Goal: Task Accomplishment & Management: Use online tool/utility

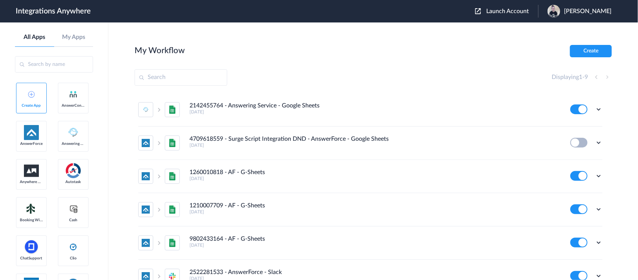
click at [519, 10] on span "Launch Account" at bounding box center [507, 11] width 43 height 6
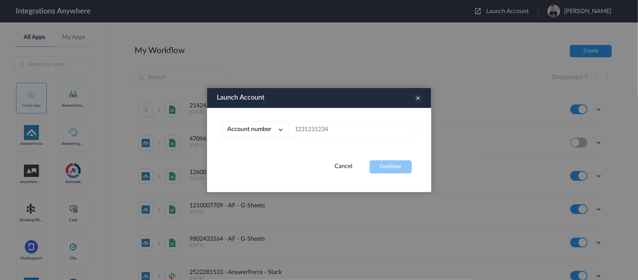
click at [418, 96] on icon at bounding box center [418, 98] width 8 height 8
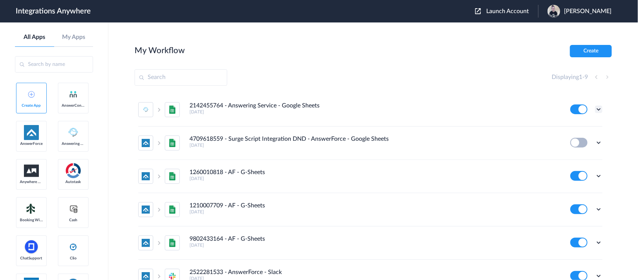
click at [595, 107] on icon at bounding box center [598, 108] width 7 height 7
click at [567, 124] on link "Edit" at bounding box center [568, 126] width 18 height 5
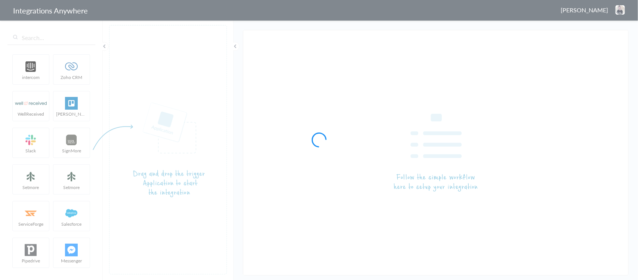
type input "2142455764 - Answering Service - Google Sheets"
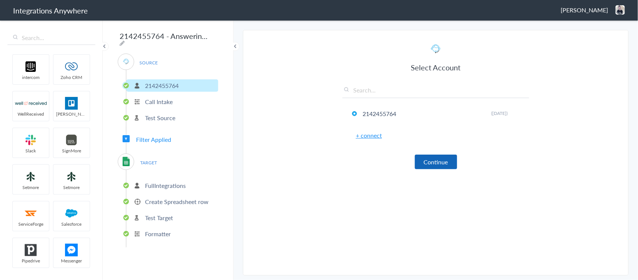
click at [431, 156] on button "Continue" at bounding box center [436, 161] width 42 height 15
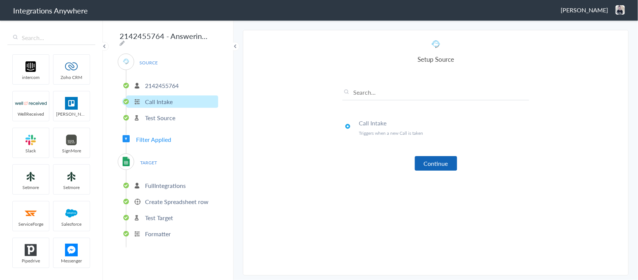
click at [430, 161] on button "Continue" at bounding box center [436, 163] width 42 height 15
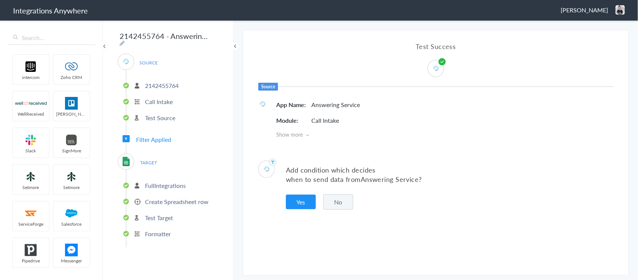
click at [332, 199] on button "No" at bounding box center [338, 201] width 30 height 15
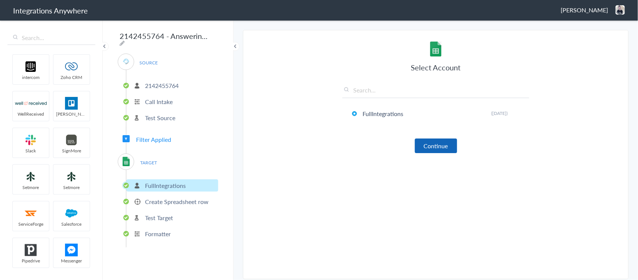
click at [428, 146] on button "Continue" at bounding box center [436, 145] width 42 height 15
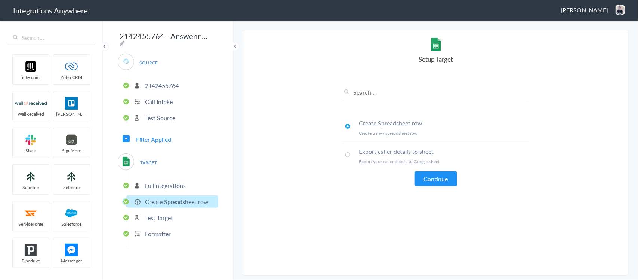
click at [427, 178] on button "Continue" at bounding box center [436, 178] width 42 height 15
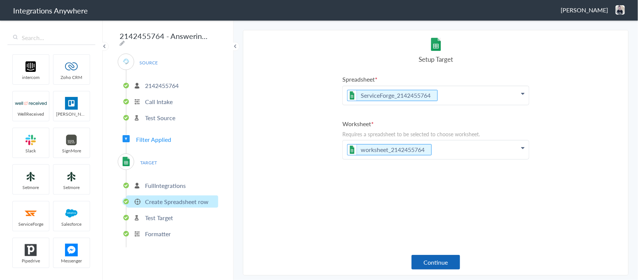
click at [441, 258] on button "Continue" at bounding box center [435, 262] width 49 height 15
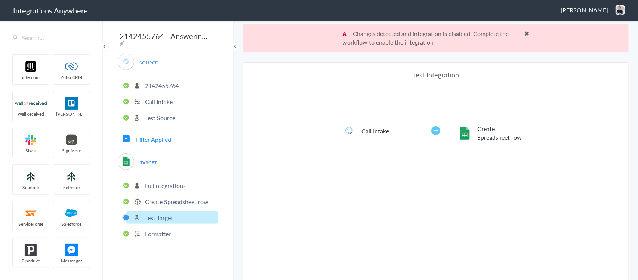
scroll to position [27, 0]
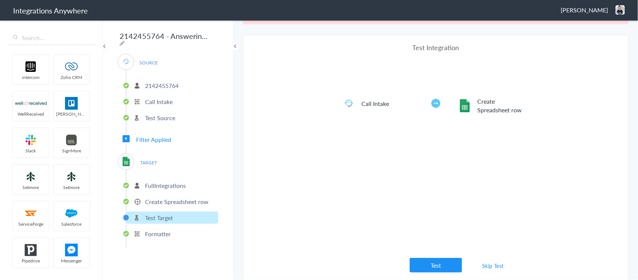
click at [178, 199] on p "Create Spreadsheet row" at bounding box center [177, 201] width 64 height 9
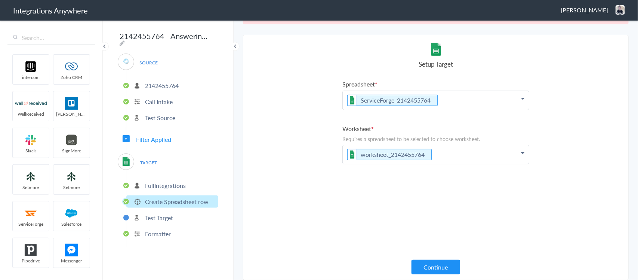
click at [154, 181] on p "FullIntegrations" at bounding box center [165, 185] width 41 height 9
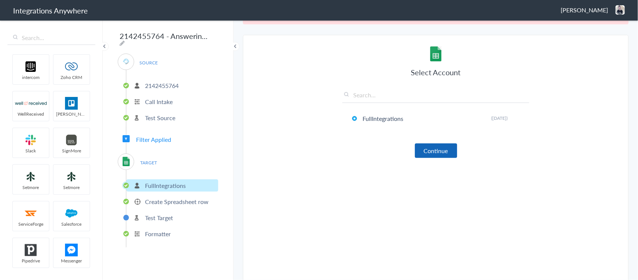
click at [422, 150] on button "Continue" at bounding box center [436, 150] width 42 height 15
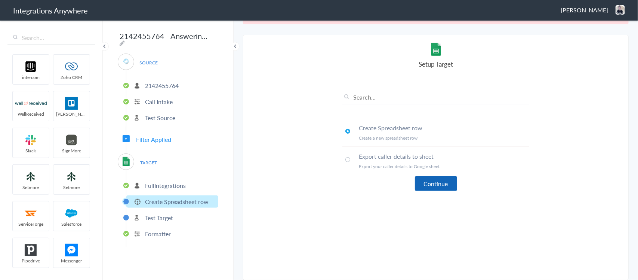
click at [428, 184] on button "Continue" at bounding box center [436, 183] width 42 height 15
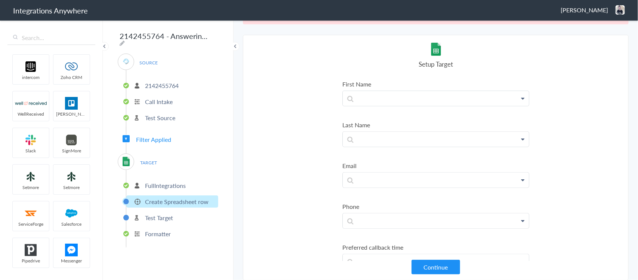
scroll to position [140, 0]
click at [366, 99] on p at bounding box center [436, 97] width 186 height 15
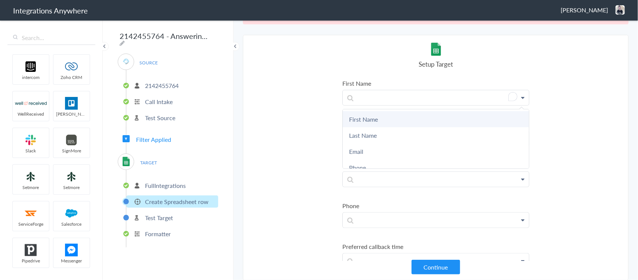
click at [374, 117] on link "First Name" at bounding box center [436, 119] width 186 height 16
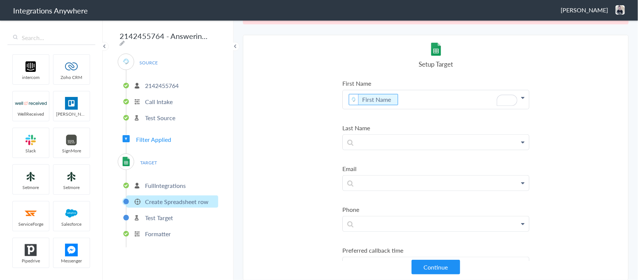
scroll to position [140, 0]
click at [363, 139] on p at bounding box center [436, 142] width 186 height 15
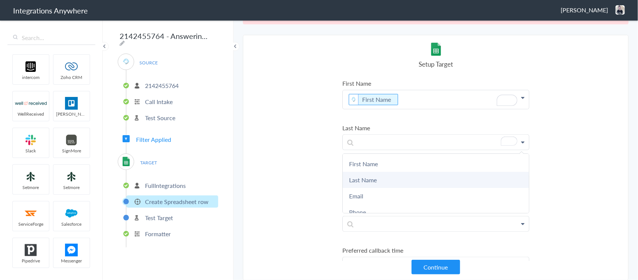
click at [361, 181] on link "Last Name" at bounding box center [436, 180] width 186 height 16
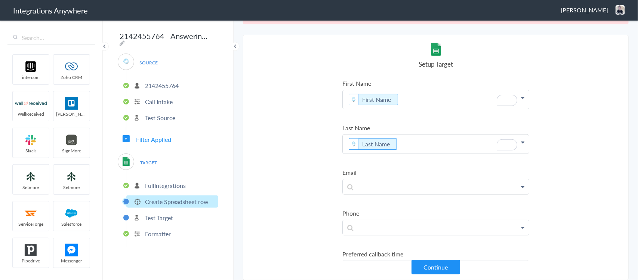
scroll to position [187, 0]
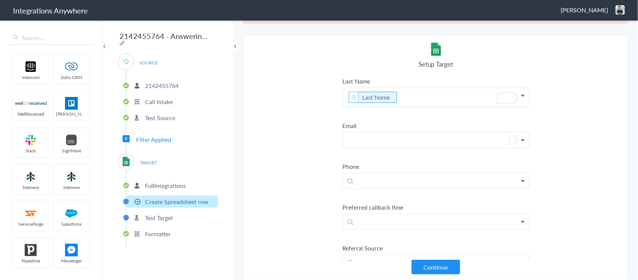
click at [357, 137] on p "To enrich screen reader interactions, please activate Accessibility in Grammarl…" at bounding box center [436, 139] width 186 height 15
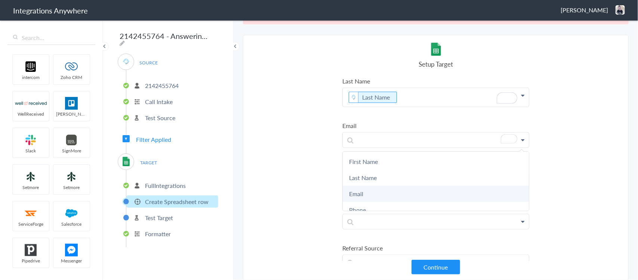
click at [355, 187] on link "Email" at bounding box center [436, 193] width 186 height 16
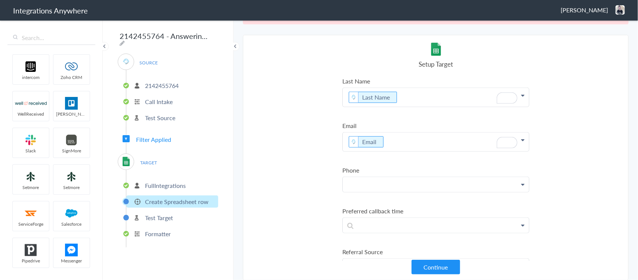
click at [367, 181] on p at bounding box center [436, 184] width 186 height 15
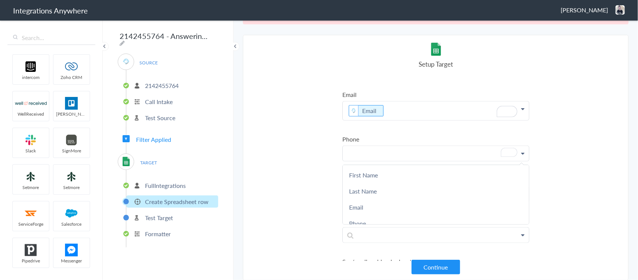
scroll to position [0, 0]
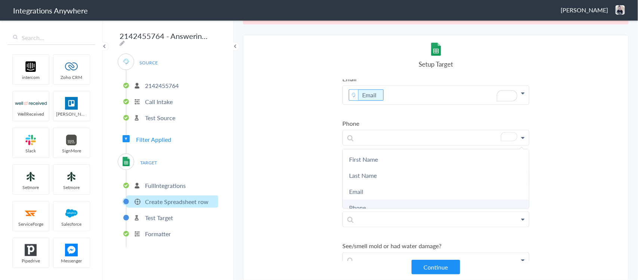
click at [353, 206] on link "Phone" at bounding box center [436, 207] width 186 height 16
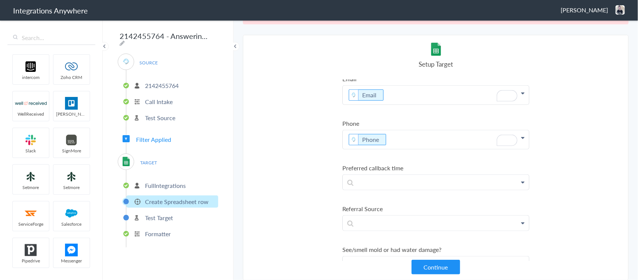
scroll to position [280, 0]
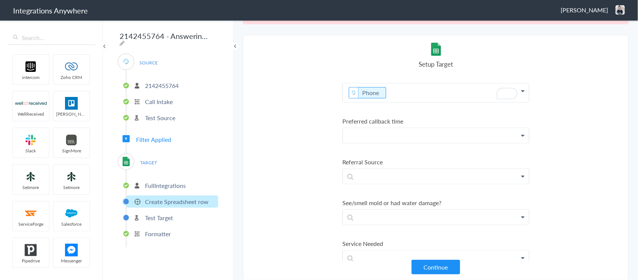
click at [372, 135] on p at bounding box center [436, 135] width 186 height 15
